Goal: Transaction & Acquisition: Subscribe to service/newsletter

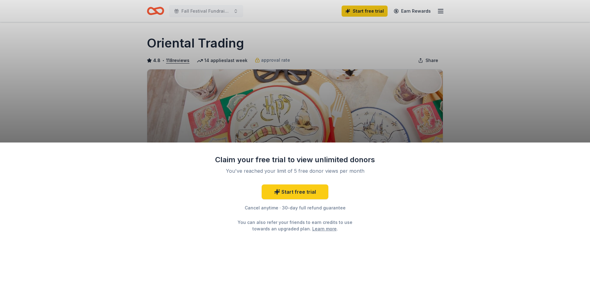
click at [496, 99] on div "Claim your free trial to view unlimited donors You've reached your limit of 5 f…" at bounding box center [295, 142] width 590 height 285
click at [293, 191] on link "Start free trial" at bounding box center [294, 191] width 67 height 15
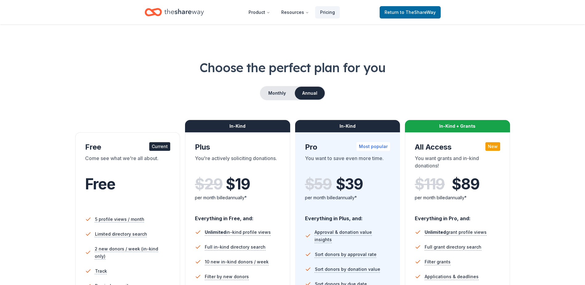
click at [137, 178] on div "Free" at bounding box center [127, 183] width 85 height 17
click at [281, 94] on button "Monthly" at bounding box center [277, 93] width 33 height 13
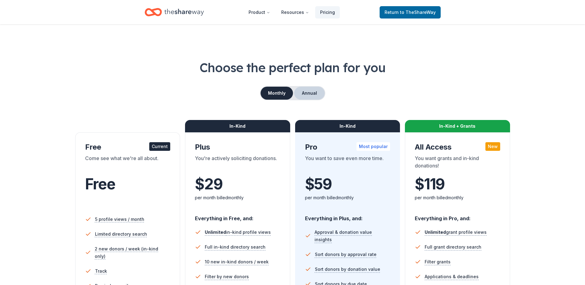
click at [306, 93] on button "Annual" at bounding box center [309, 93] width 31 height 13
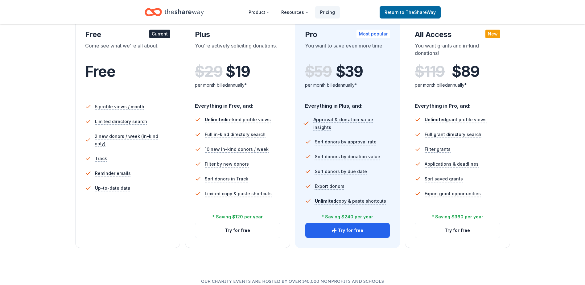
scroll to position [123, 0]
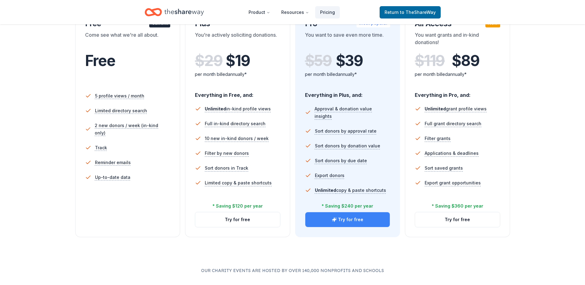
click at [344, 217] on button "Try for free" at bounding box center [347, 219] width 85 height 15
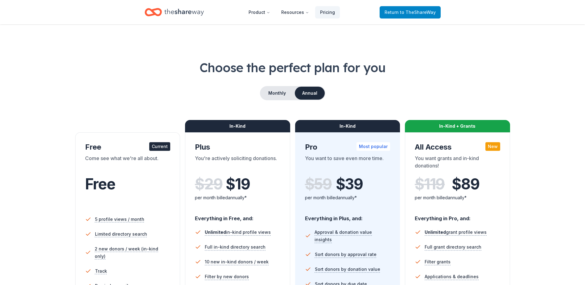
click at [397, 12] on span "Return to TheShareWay" at bounding box center [409, 12] width 51 height 7
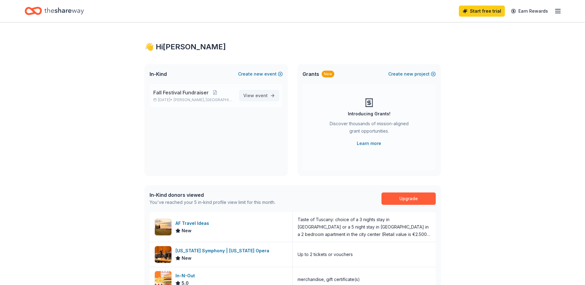
click at [261, 97] on span "event" at bounding box center [261, 95] width 12 height 5
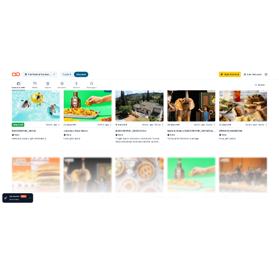
scroll to position [462, 0]
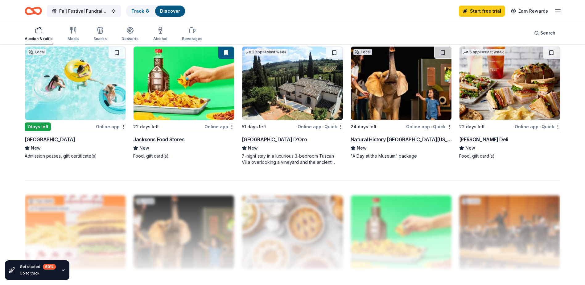
click at [71, 78] on img at bounding box center [75, 83] width 101 height 73
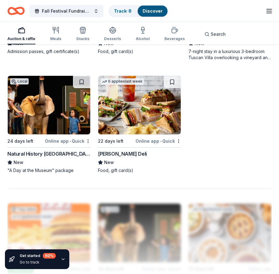
scroll to position [740, 0]
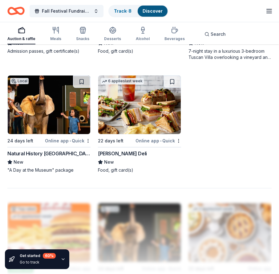
click at [55, 151] on div "Natural History [GEOGRAPHIC_DATA][US_STATE]" at bounding box center [48, 153] width 83 height 7
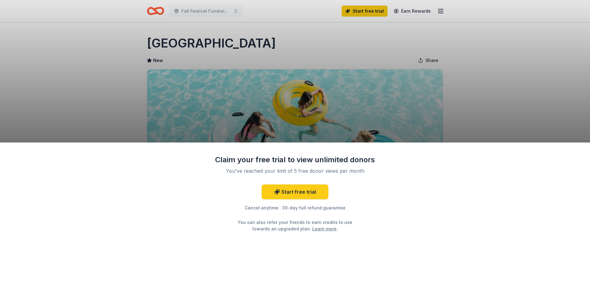
click at [319, 103] on div "Claim your free trial to view unlimited donors You've reached your limit of 5 f…" at bounding box center [295, 142] width 590 height 285
drag, startPoint x: 328, startPoint y: 88, endPoint x: 323, endPoint y: 88, distance: 4.9
click at [326, 88] on div "Claim your free trial to view unlimited donors You've reached your limit of 5 f…" at bounding box center [295, 142] width 590 height 285
click at [137, 34] on div "Claim your free trial to view unlimited donors You've reached your limit of 5 f…" at bounding box center [295, 142] width 590 height 285
